Goal: Check status: Check status

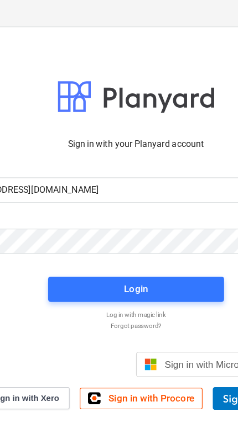
type input "[EMAIL_ADDRESS][DOMAIN_NAME]"
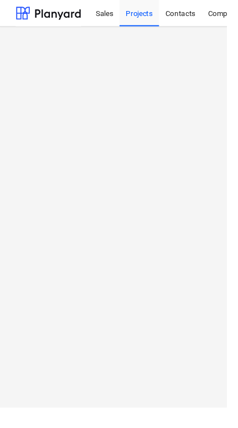
click at [149, 19] on div "Projects" at bounding box center [146, 13] width 41 height 28
click at [104, 12] on div "Sales" at bounding box center [110, 13] width 32 height 28
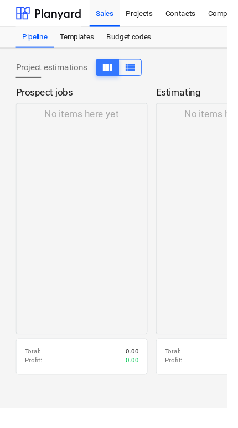
click at [149, 7] on div "Projects" at bounding box center [146, 13] width 41 height 28
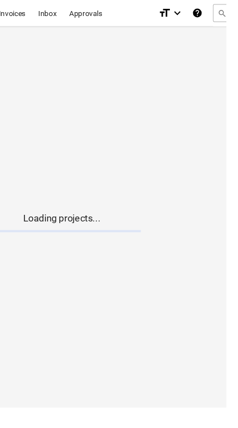
scroll to position [0, 285]
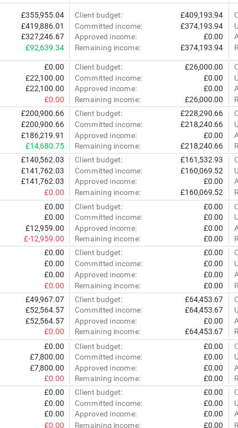
scroll to position [280, 235]
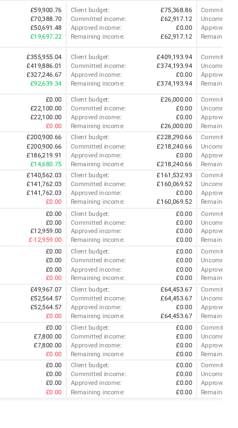
click at [218, 85] on p "Remaining costs :" at bounding box center [240, 89] width 51 height 9
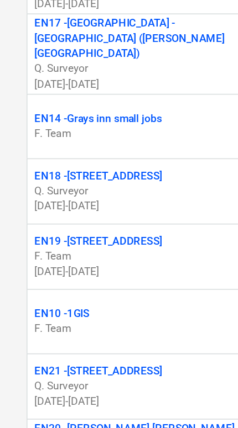
scroll to position [259, 0]
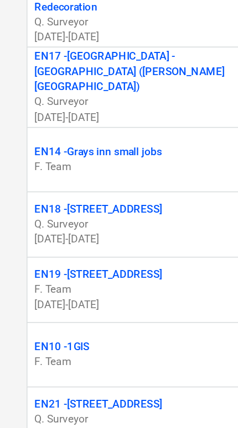
click at [81, 168] on p "EN19 - 1 South Square" at bounding box center [62, 172] width 80 height 9
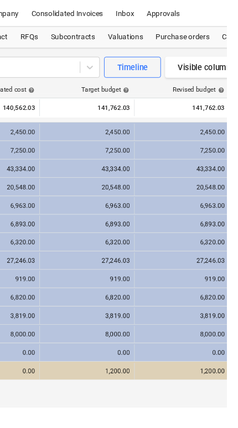
scroll to position [0, 231]
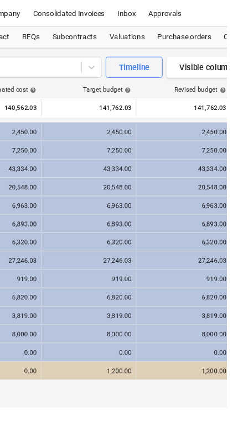
click at [74, 35] on div "Subcontracts" at bounding box center [78, 39] width 60 height 22
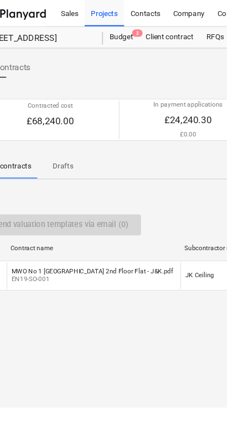
scroll to position [0, 38]
click at [151, 289] on p "EN19-SO-001" at bounding box center [96, 293] width 170 height 9
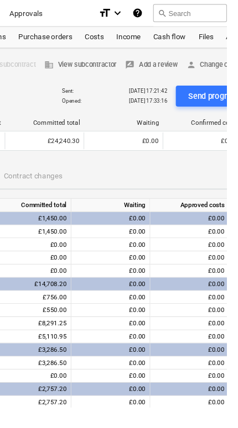
scroll to position [0, 388]
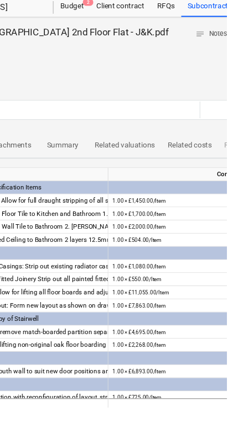
click at [146, 146] on span "Related valuations" at bounding box center [130, 152] width 77 height 18
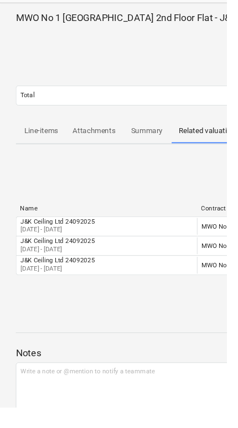
click at [32, 143] on p "Line-items" at bounding box center [43, 138] width 40 height 12
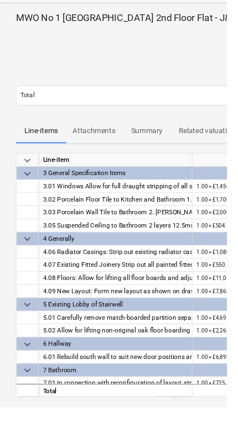
click at [102, 148] on button "Attachments" at bounding box center [99, 137] width 58 height 27
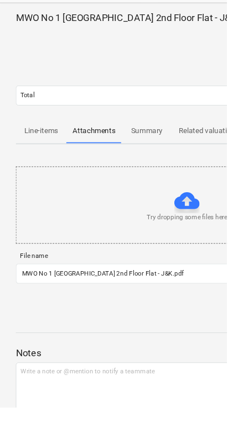
click at [202, 143] on p "Related valuations" at bounding box center [219, 138] width 64 height 12
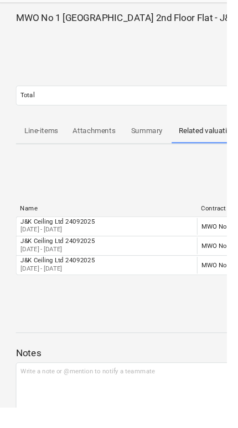
click at [41, 242] on p "26 Aug 2025 - 26 Sep 2025" at bounding box center [61, 241] width 78 height 9
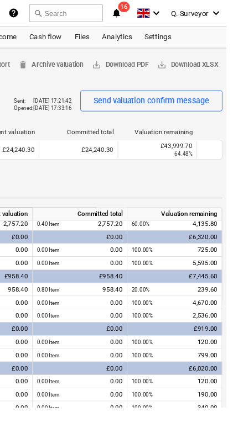
click at [199, 95] on button "Send valuation confirm message" at bounding box center [159, 106] width 149 height 22
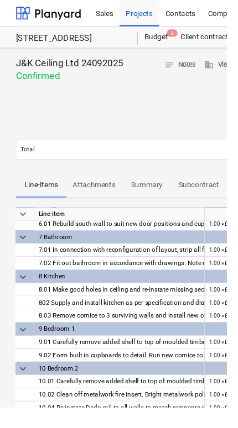
scroll to position [0, 4]
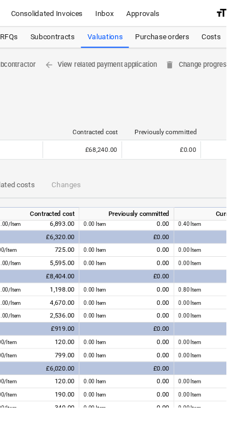
click at [113, 40] on div "Valuations" at bounding box center [110, 39] width 50 height 22
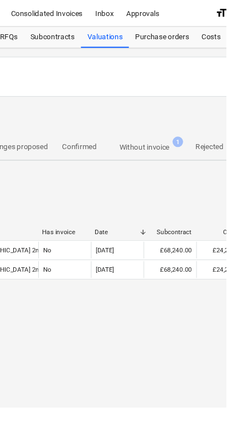
click at [170, 154] on p "Without invoice" at bounding box center [152, 155] width 53 height 12
